Goal: Transaction & Acquisition: Download file/media

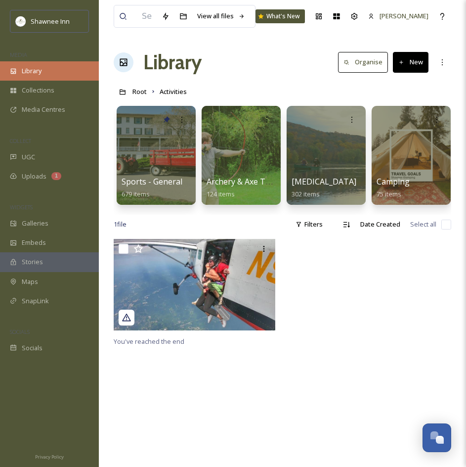
click at [49, 70] on div "Library" at bounding box center [49, 70] width 99 height 19
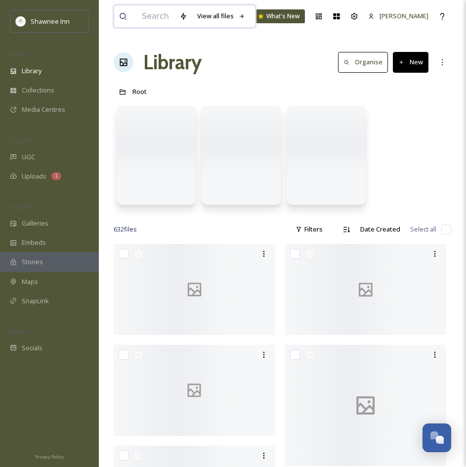
click at [156, 20] on input at bounding box center [156, 16] width 38 height 22
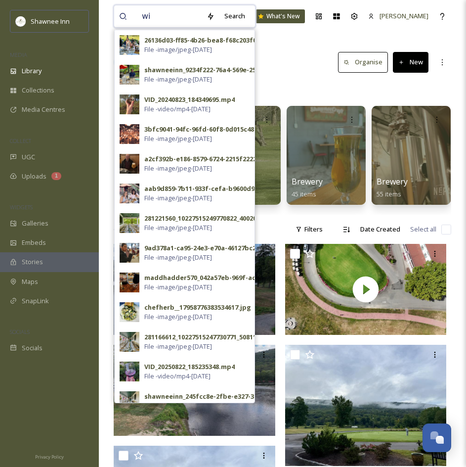
type input "w"
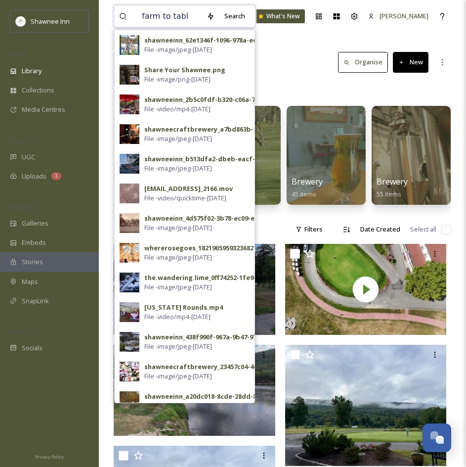
type input "farm to table"
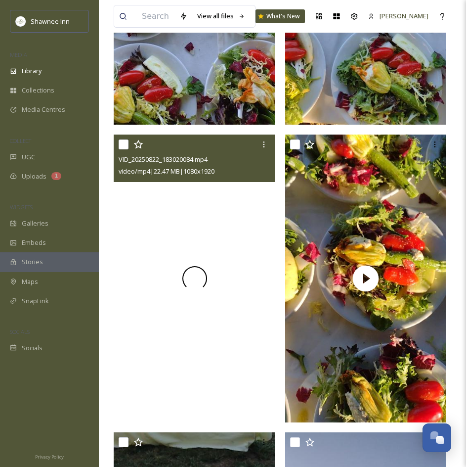
scroll to position [692, 0]
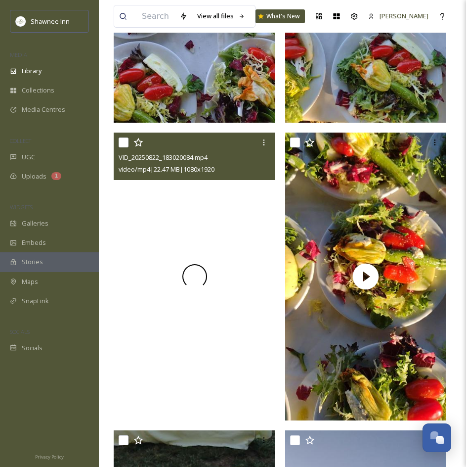
click at [252, 217] on div at bounding box center [195, 276] width 162 height 287
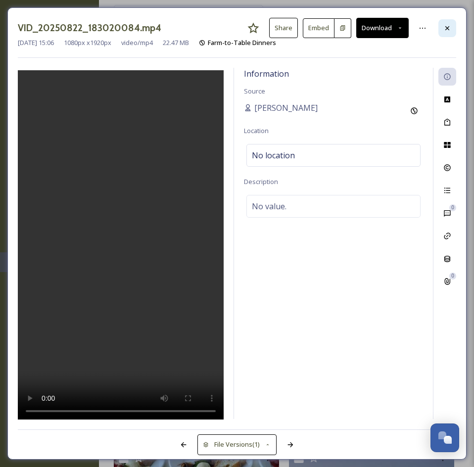
click at [448, 32] on icon at bounding box center [447, 28] width 8 height 8
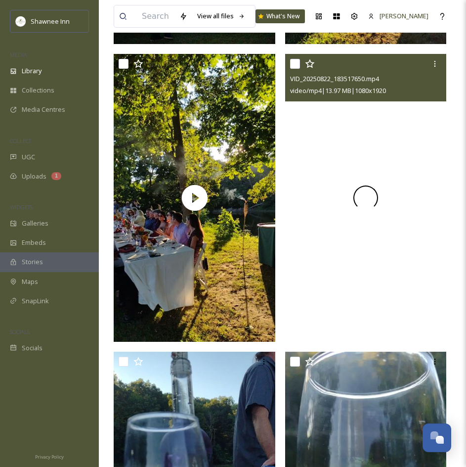
scroll to position [2560, 0]
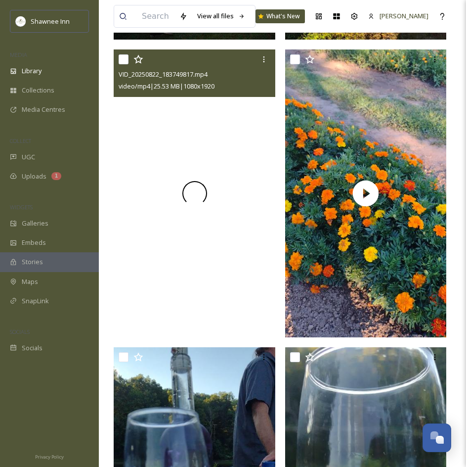
drag, startPoint x: 206, startPoint y: 256, endPoint x: 206, endPoint y: 272, distance: 15.8
click at [206, 272] on div at bounding box center [195, 192] width 162 height 287
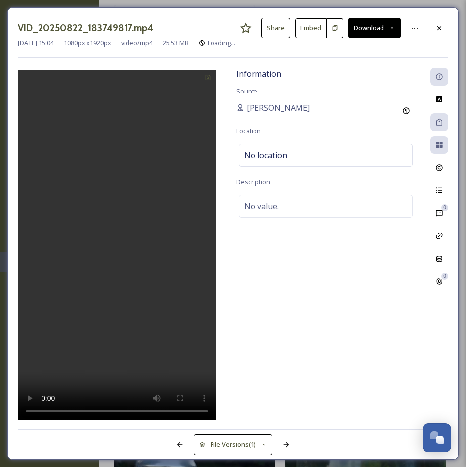
click at [214, 223] on div at bounding box center [117, 244] width 198 height 352
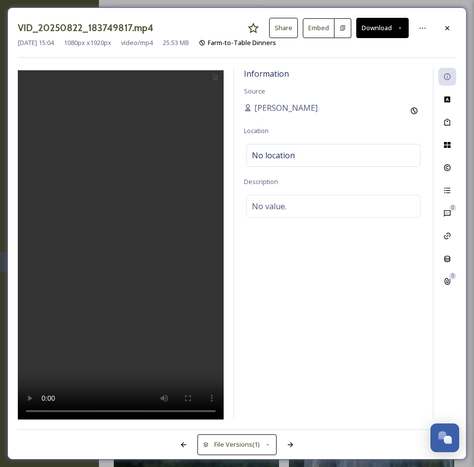
click at [370, 25] on button "Download" at bounding box center [382, 28] width 52 height 20
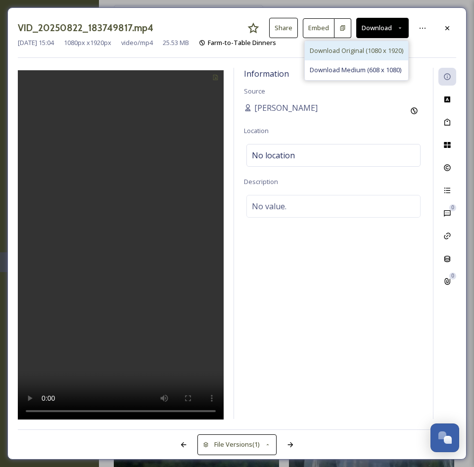
click at [344, 56] on div "Download Original (1080 x 1920)" at bounding box center [356, 50] width 103 height 19
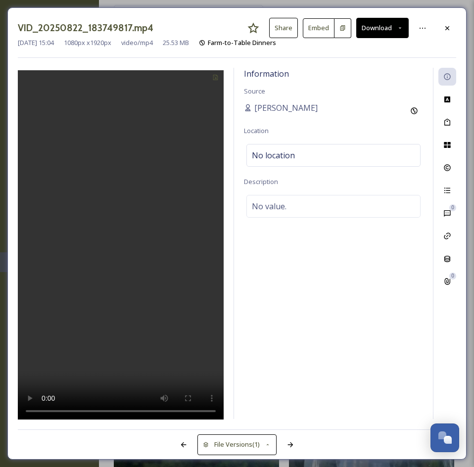
click at [446, 29] on icon at bounding box center [447, 28] width 4 height 4
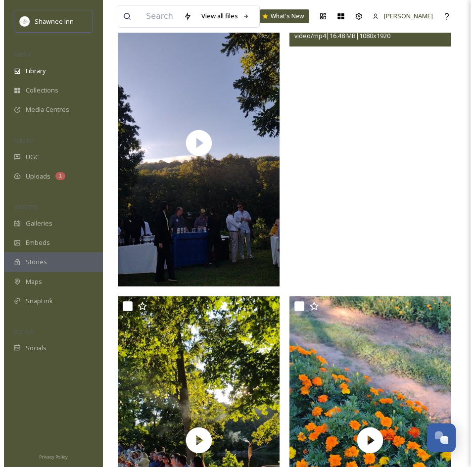
scroll to position [2313, 0]
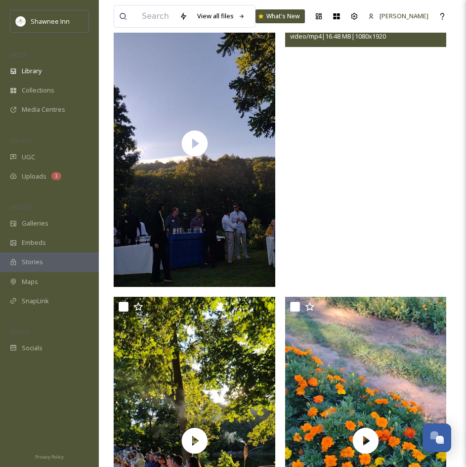
click at [370, 159] on video "VID_20250822_183739300.mp4" at bounding box center [366, 143] width 162 height 287
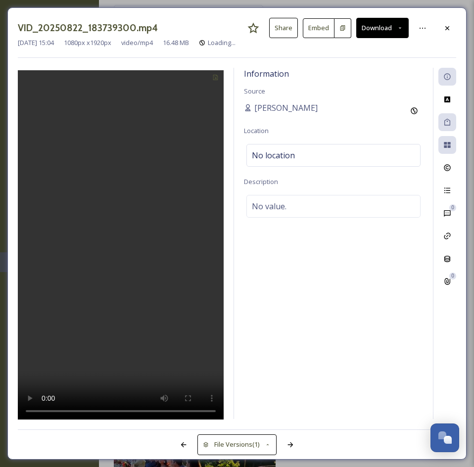
click at [120, 253] on video at bounding box center [121, 246] width 206 height 352
